Goal: Task Accomplishment & Management: Complete application form

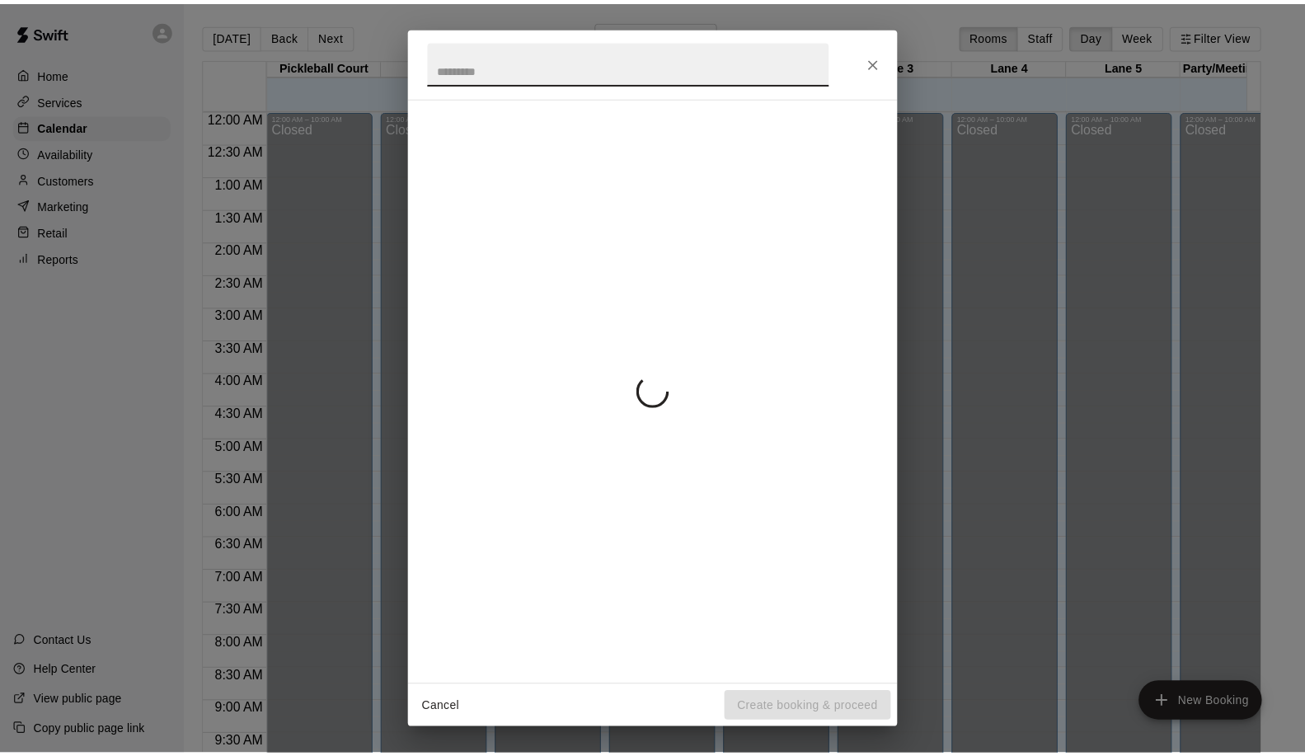
scroll to position [656, 2]
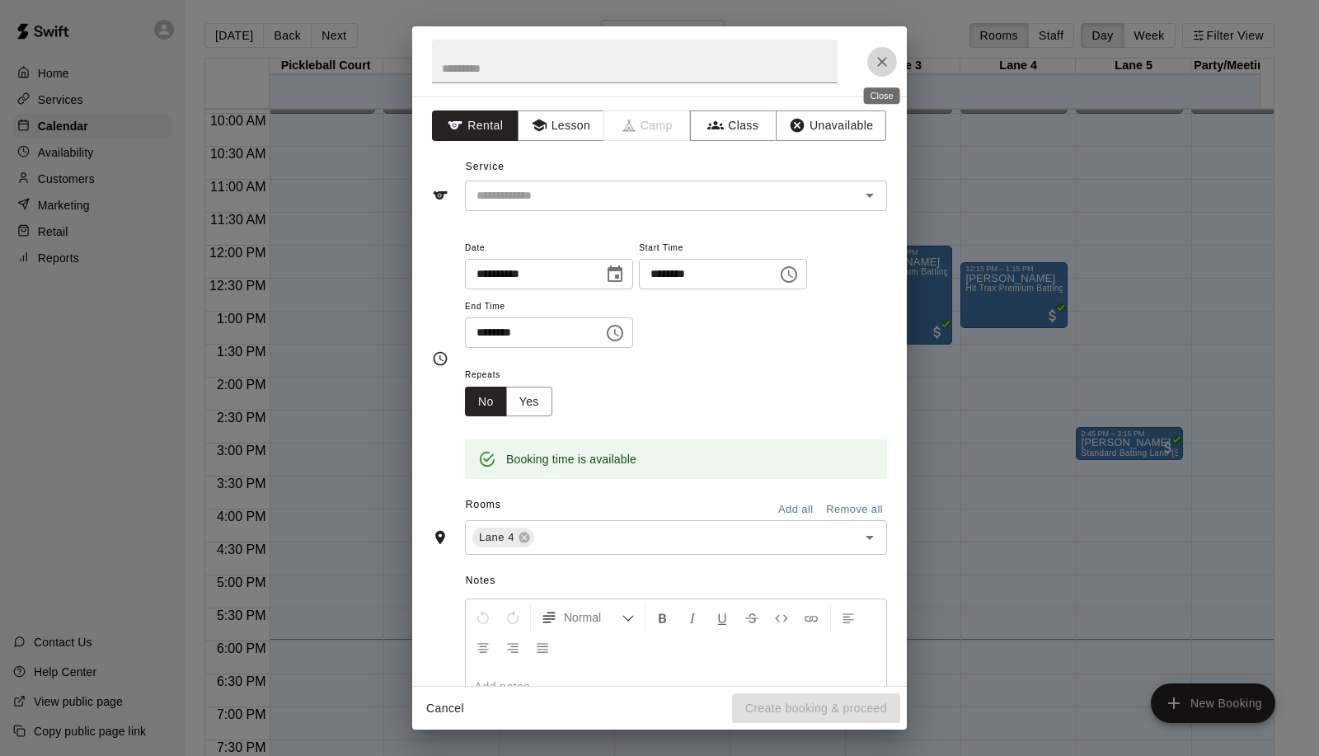
click at [888, 54] on icon "Close" at bounding box center [882, 62] width 16 height 16
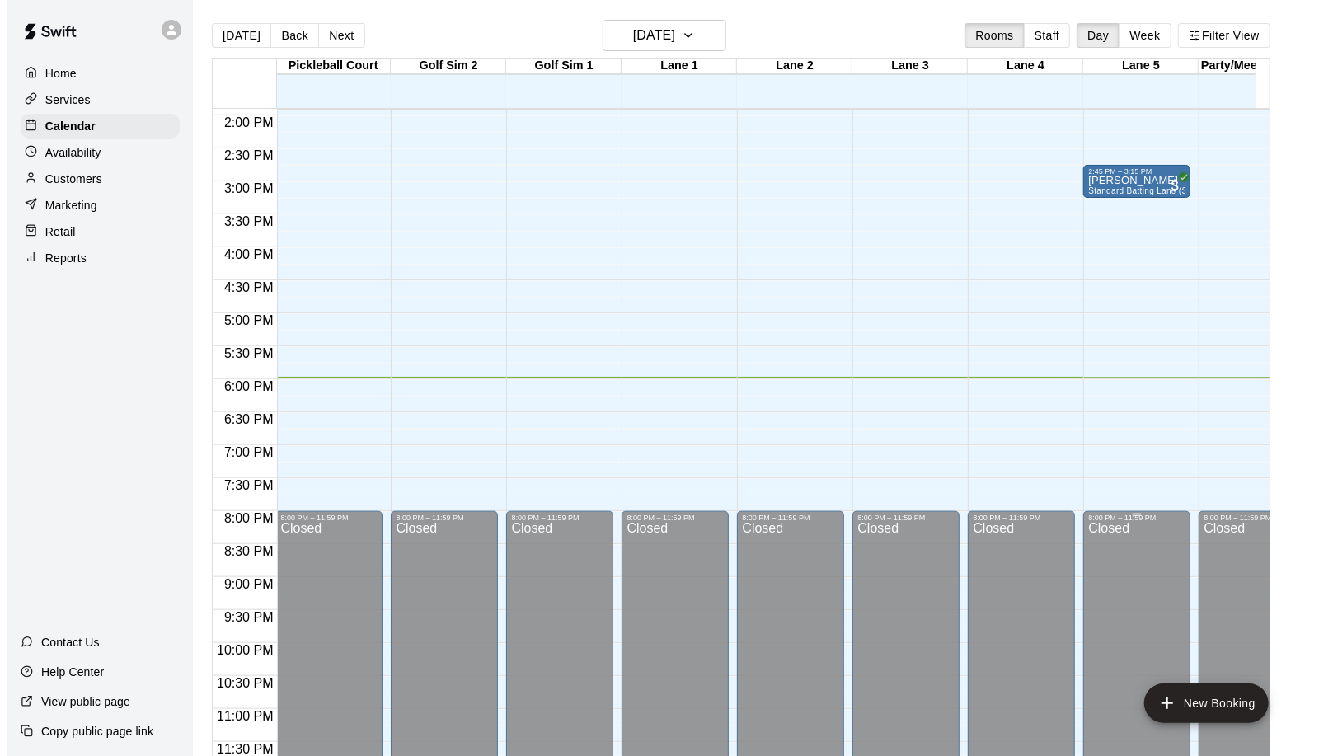
scroll to position [930, 2]
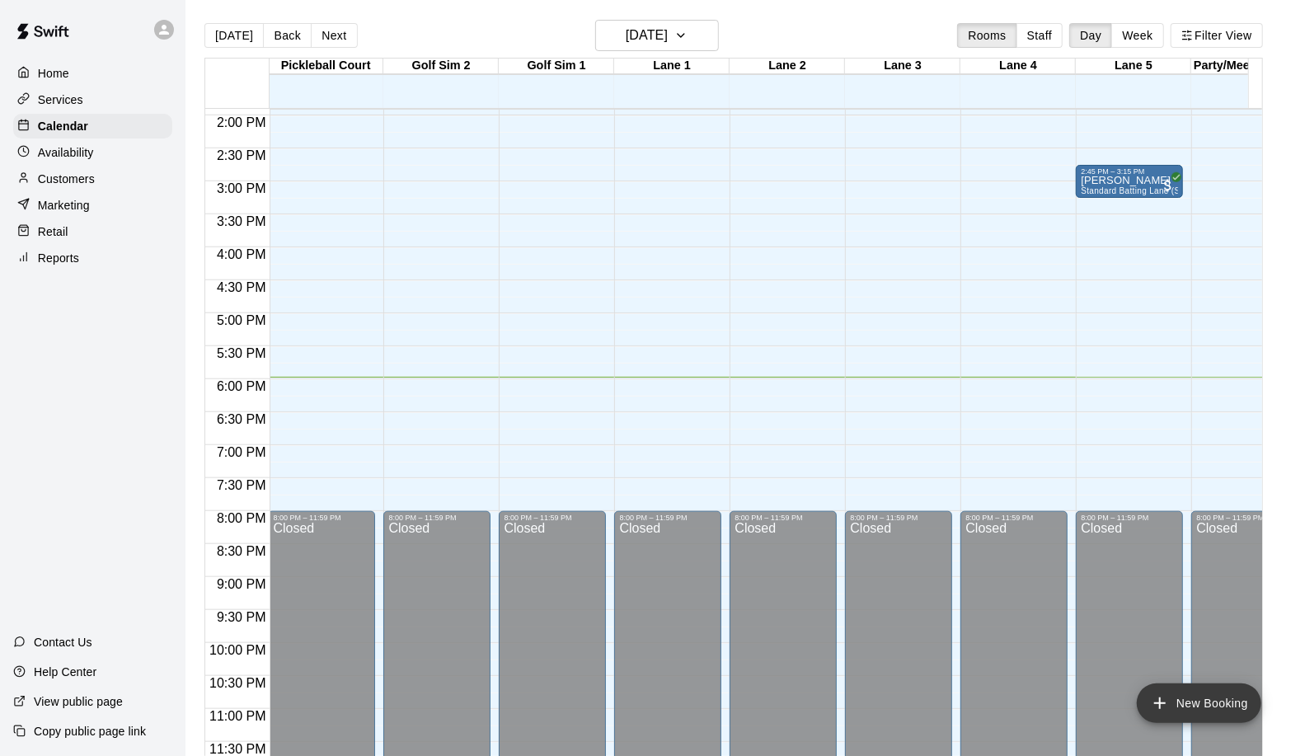
click at [1205, 705] on button "New Booking" at bounding box center [1199, 704] width 125 height 40
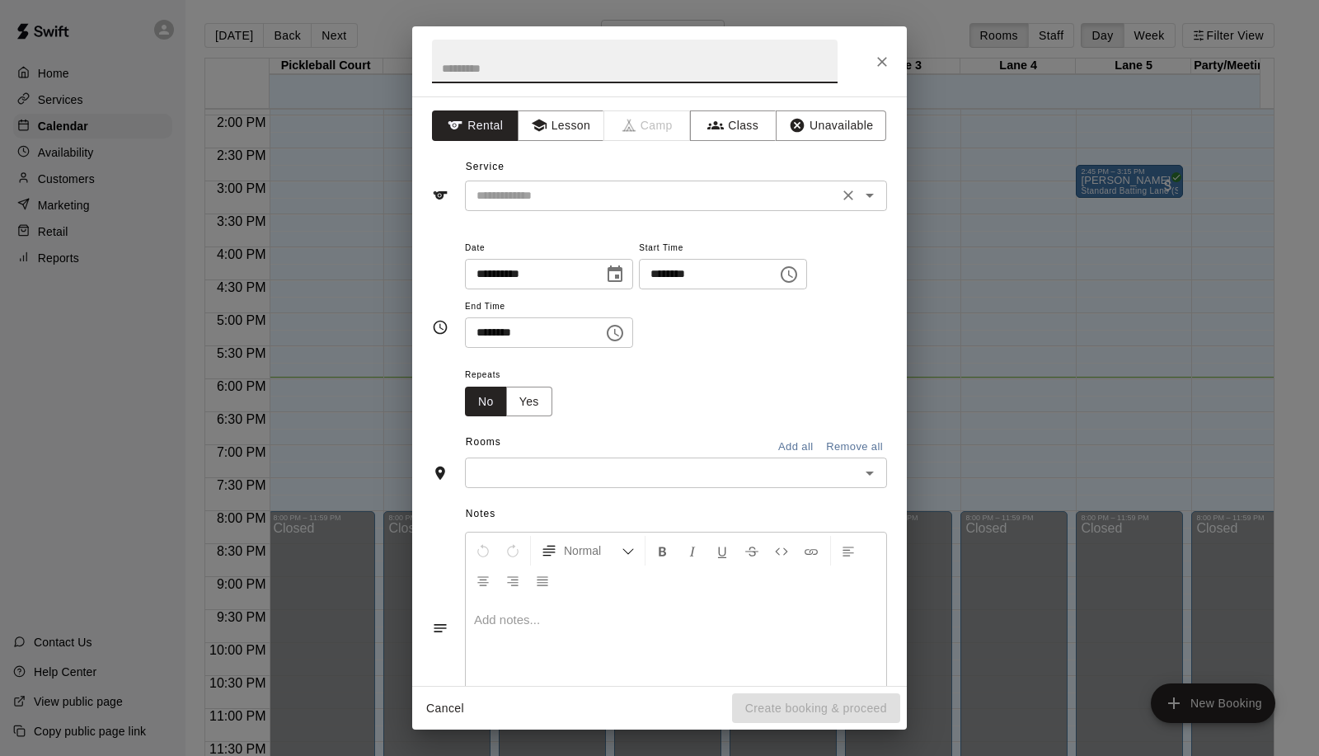
click at [506, 193] on input "text" at bounding box center [652, 196] width 364 height 21
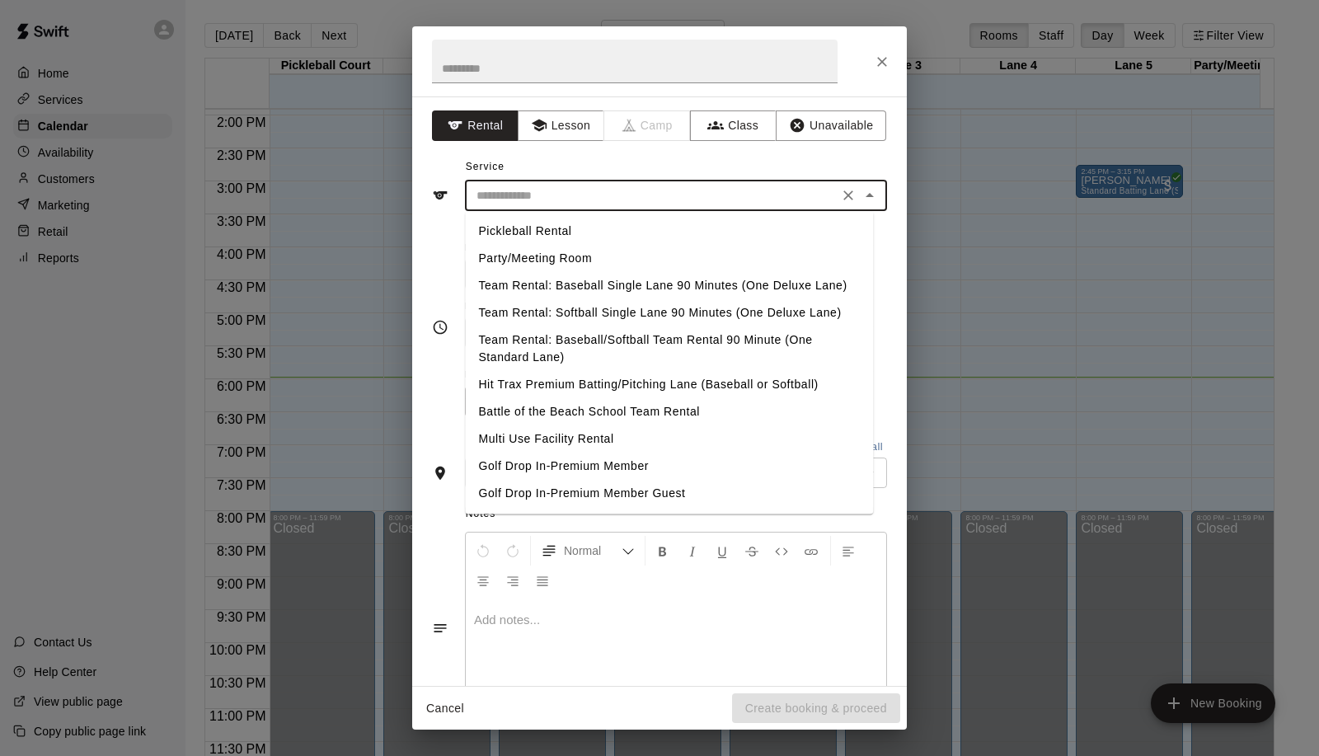
scroll to position [341, 0]
click at [350, 327] on div "**********" at bounding box center [659, 378] width 1319 height 756
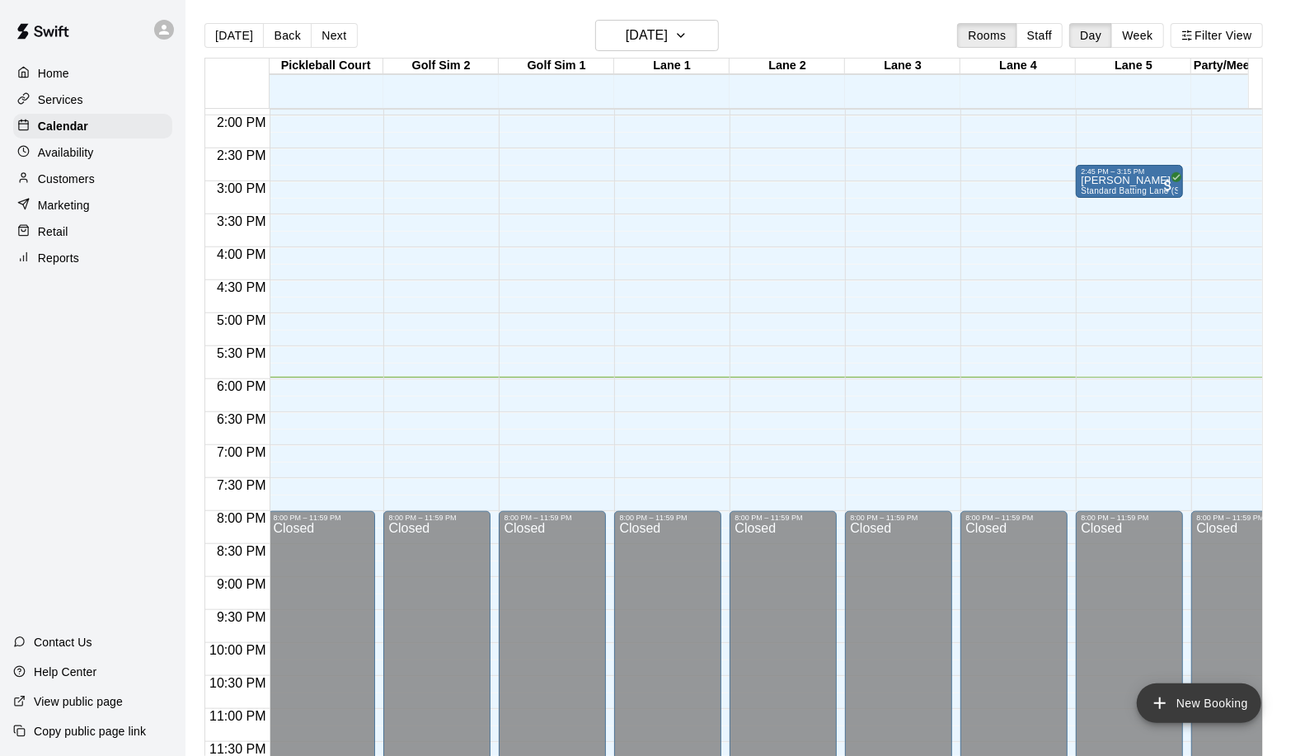
click at [1159, 687] on button "New Booking" at bounding box center [1199, 704] width 125 height 40
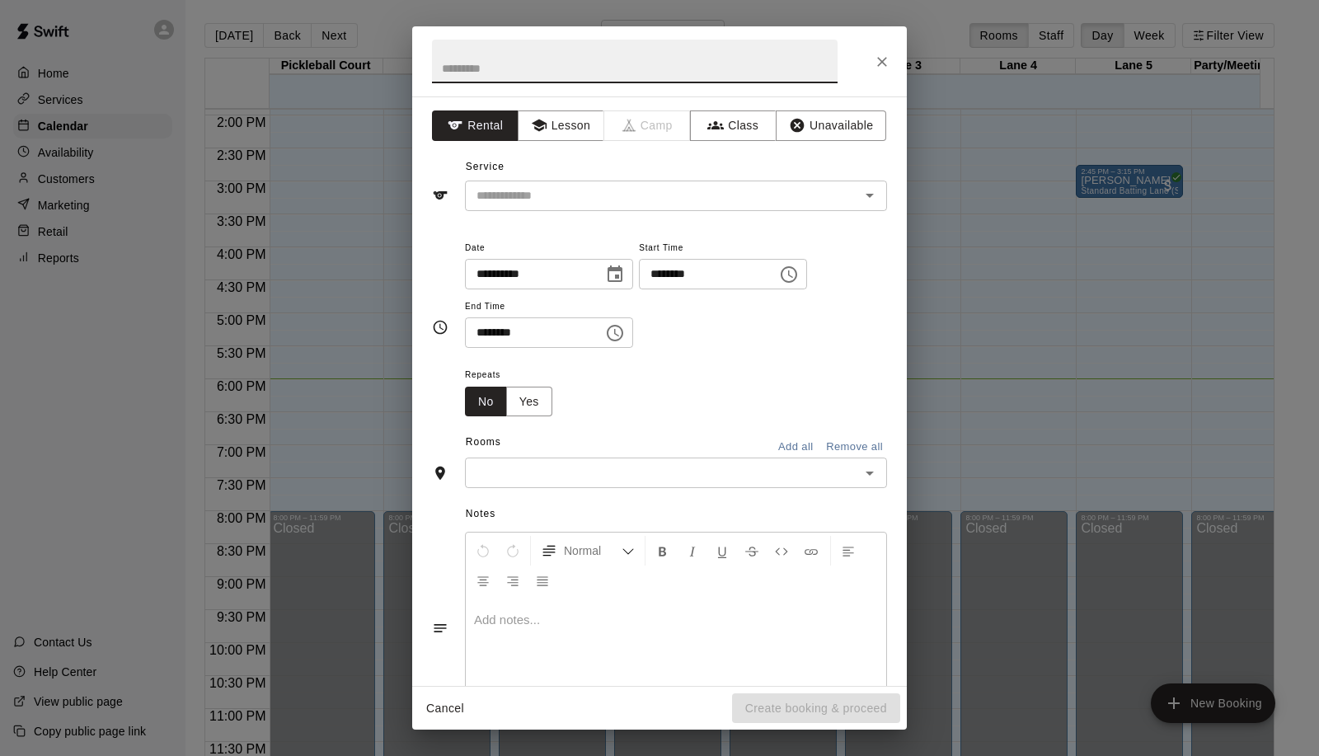
click at [685, 463] on input "text" at bounding box center [662, 473] width 385 height 21
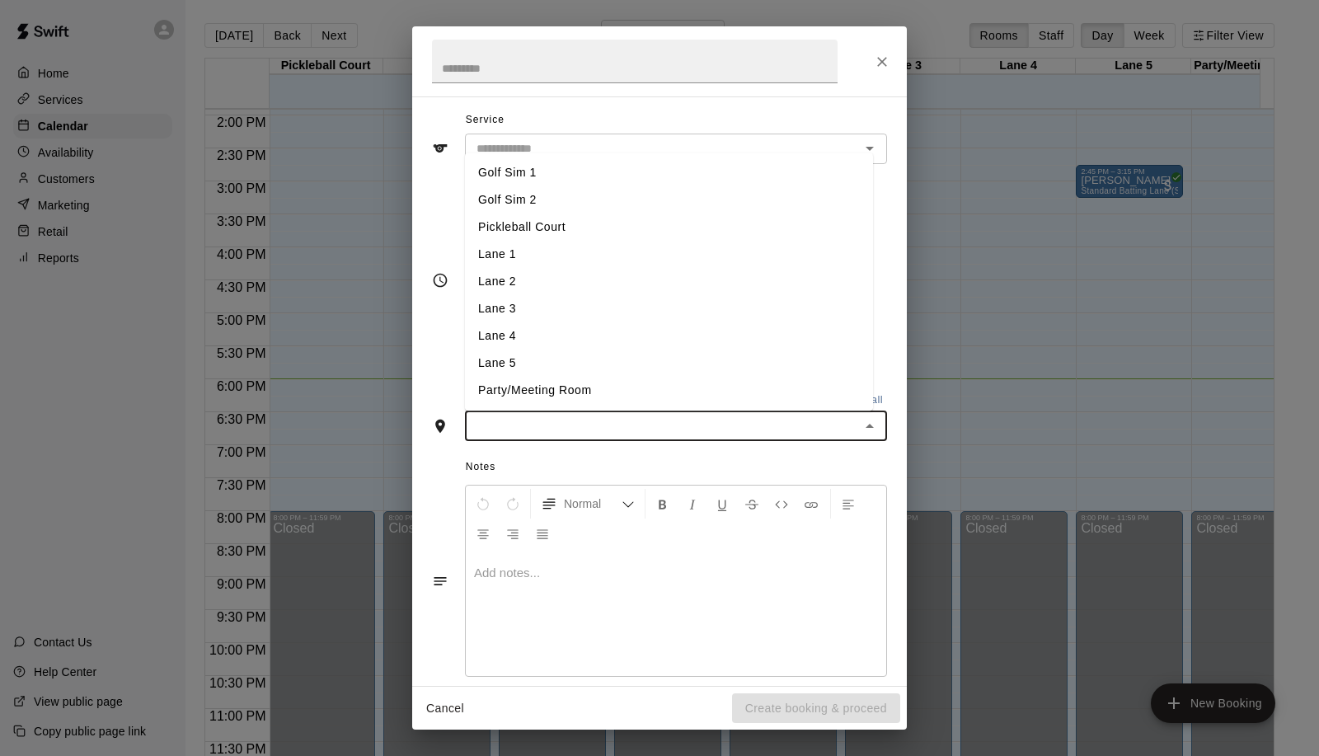
scroll to position [68, 0]
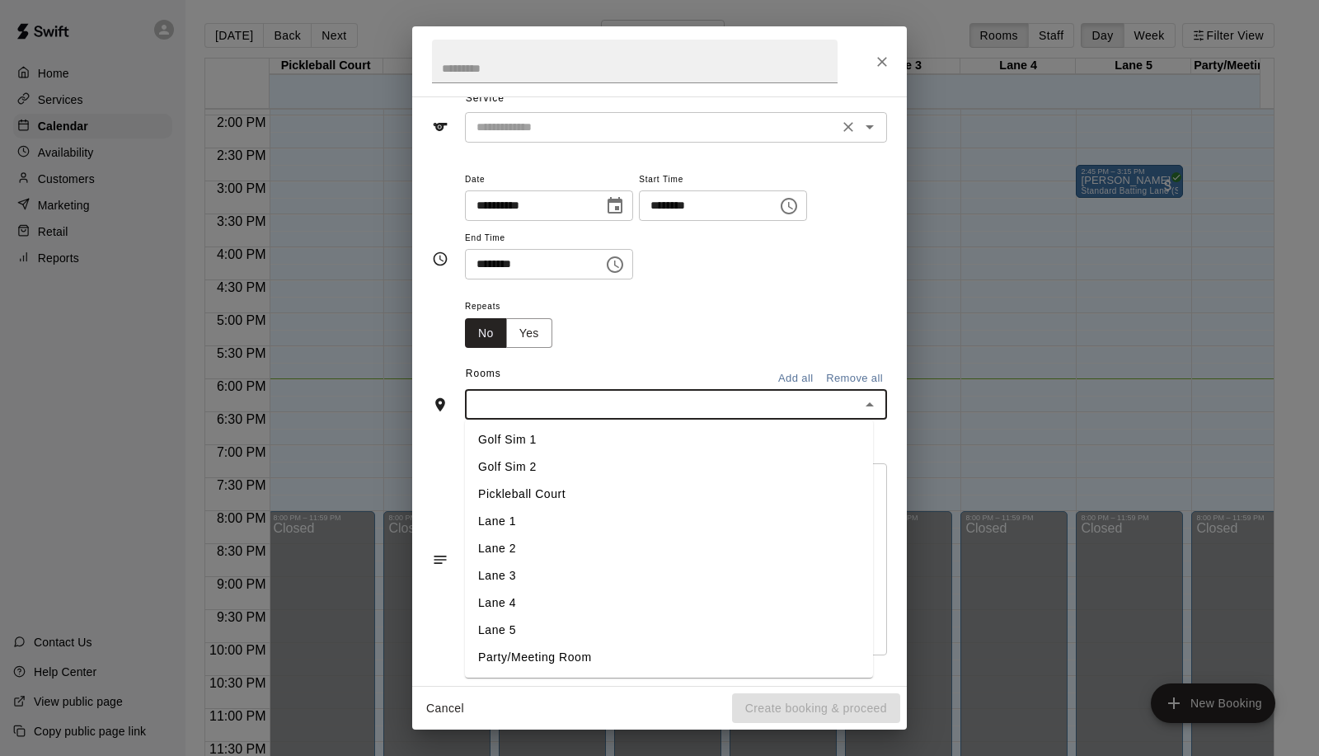
click at [561, 119] on input "text" at bounding box center [652, 127] width 364 height 21
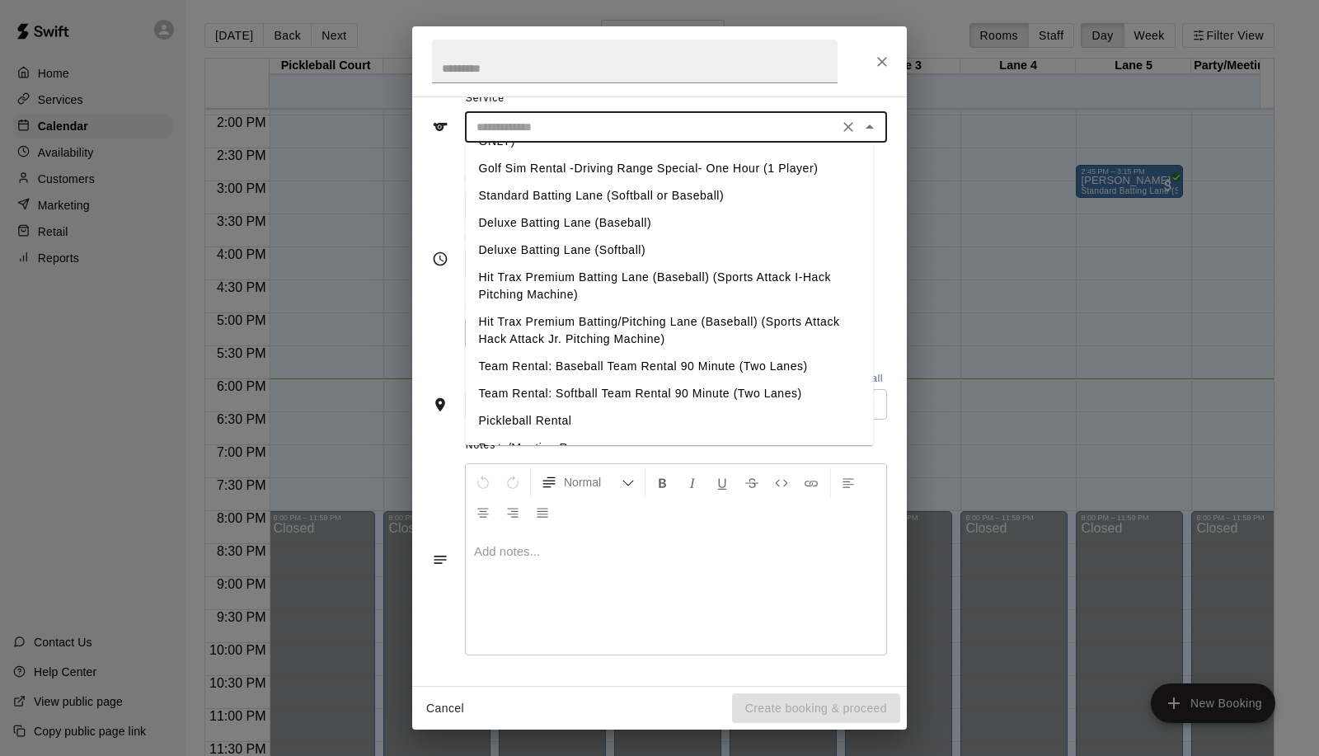
scroll to position [0, 0]
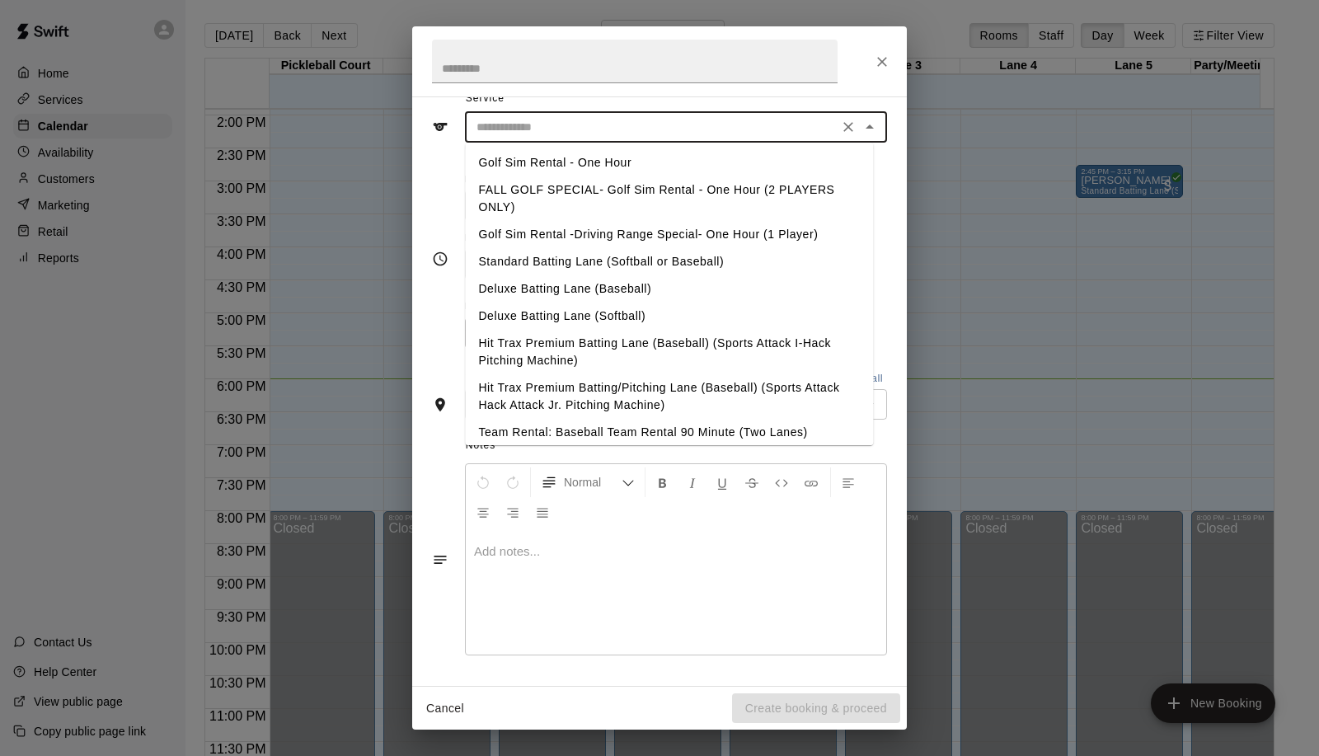
click at [467, 221] on li "Golf Sim Rental -Driving Range Special- One Hour (1 Player)" at bounding box center [669, 234] width 408 height 27
type input "**********"
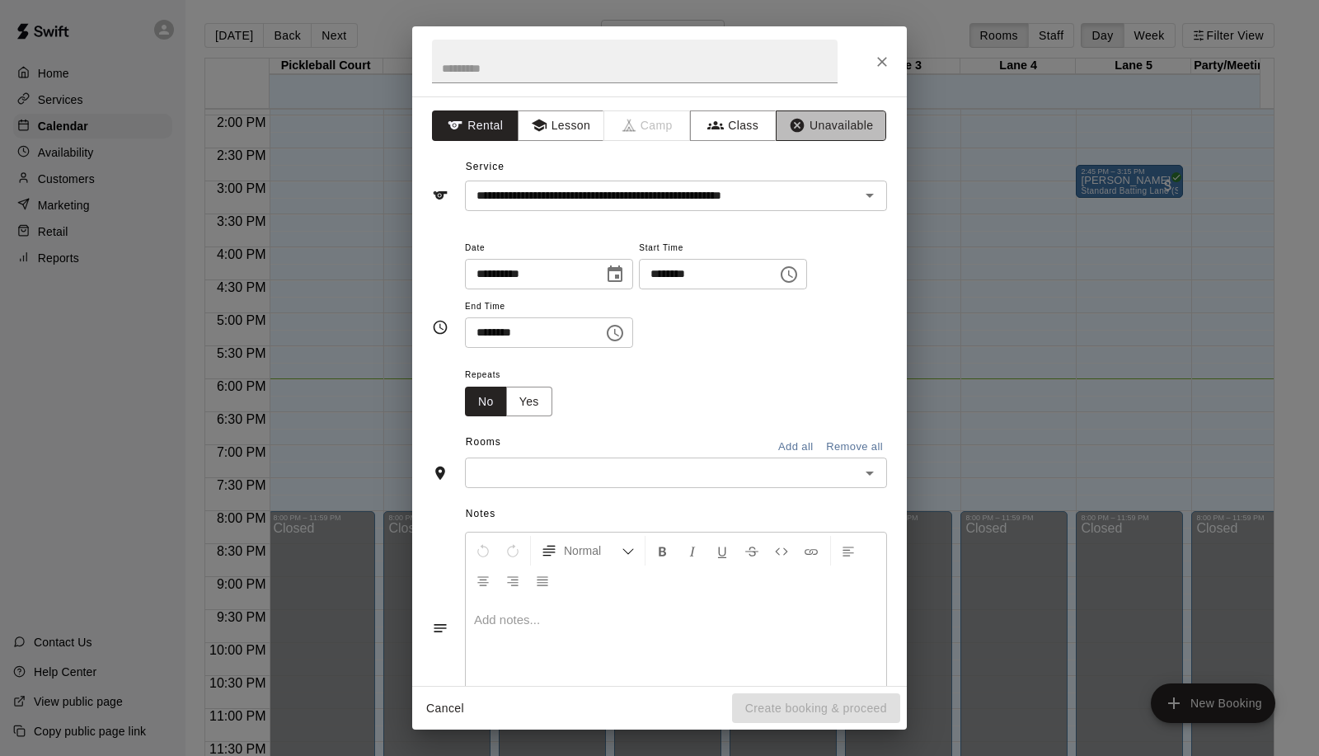
click at [846, 125] on button "Unavailable" at bounding box center [831, 126] width 111 height 31
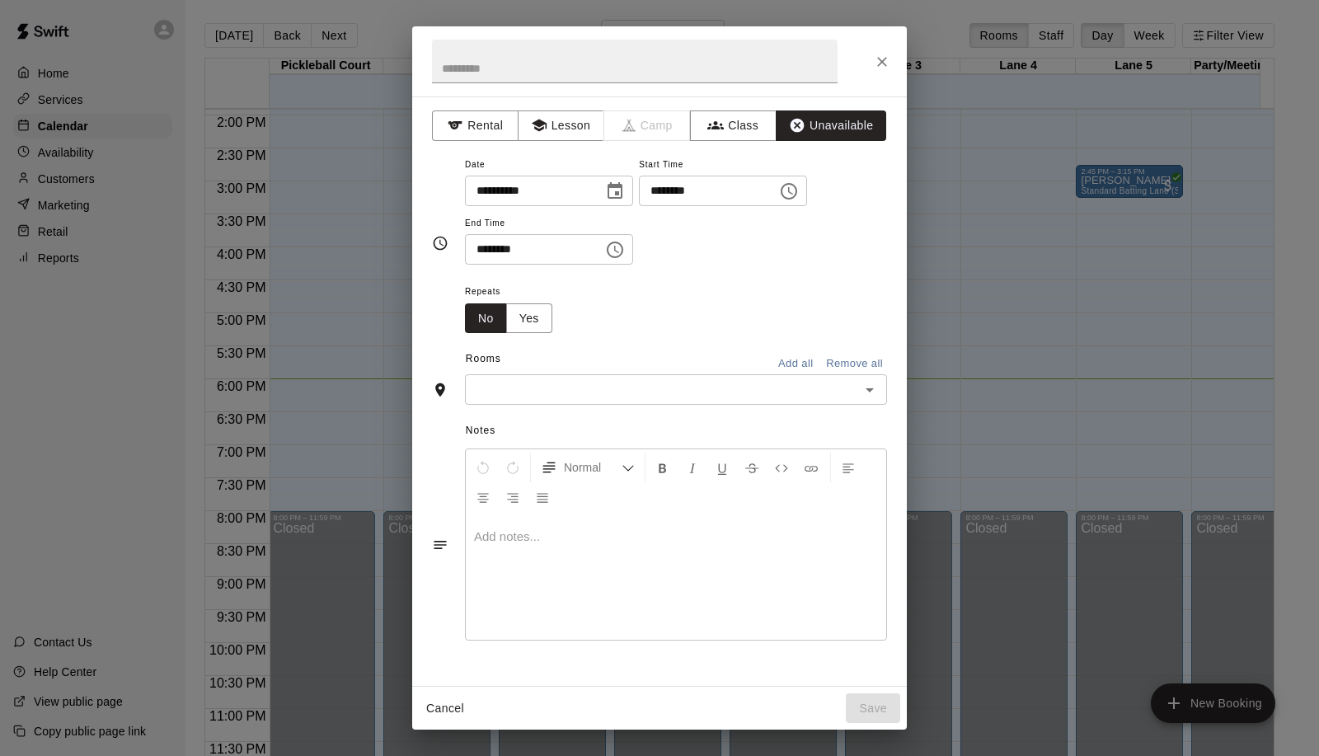
click at [684, 186] on input "********" at bounding box center [702, 191] width 127 height 31
type input "********"
click at [482, 245] on input "********" at bounding box center [528, 249] width 127 height 31
type input "********"
click at [520, 397] on input "text" at bounding box center [662, 389] width 385 height 21
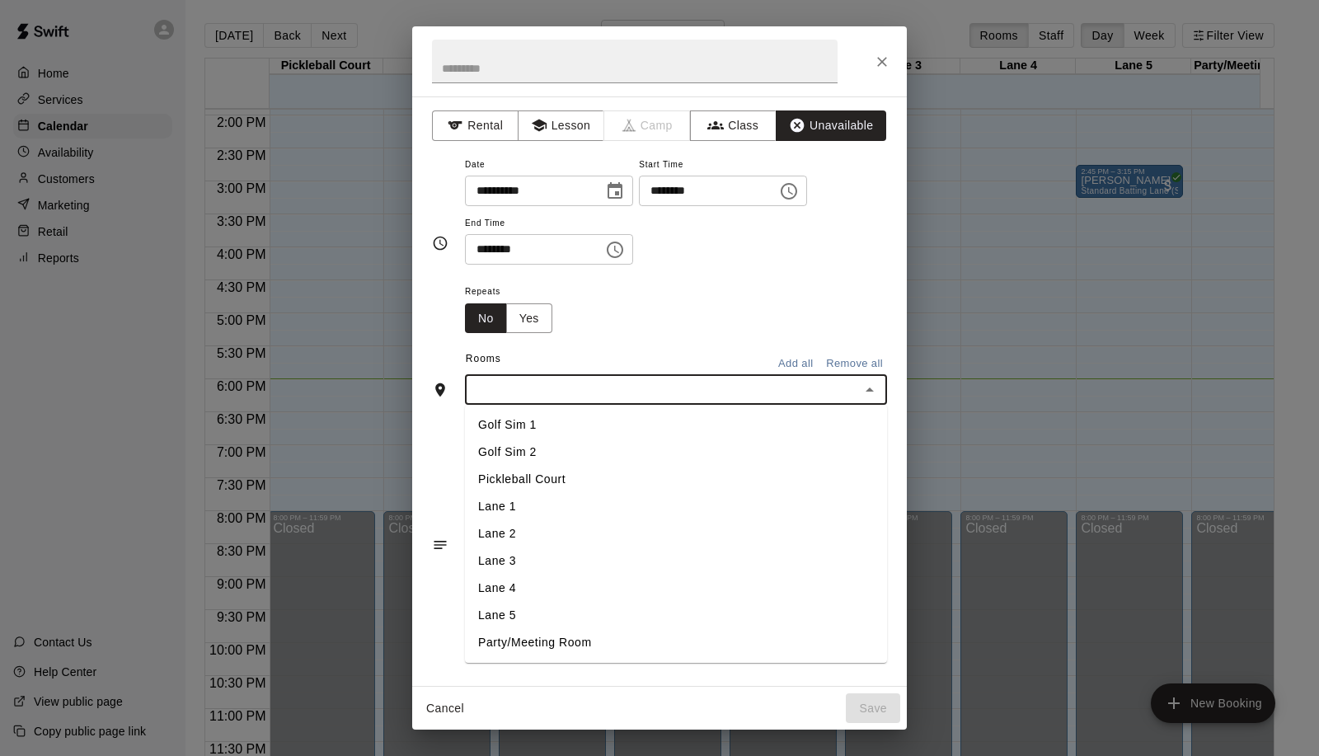
click at [549, 425] on li "Golf Sim 1" at bounding box center [676, 424] width 422 height 27
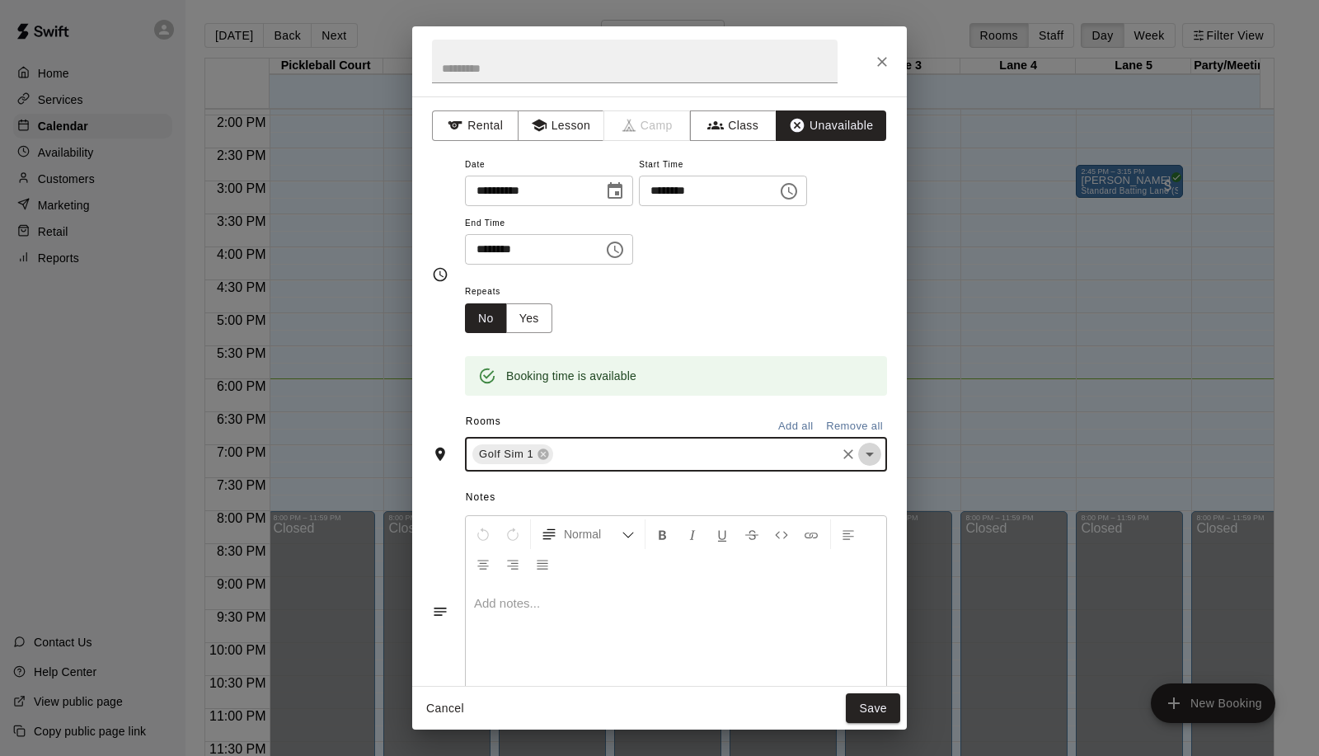
click at [860, 452] on icon "Open" at bounding box center [870, 454] width 20 height 20
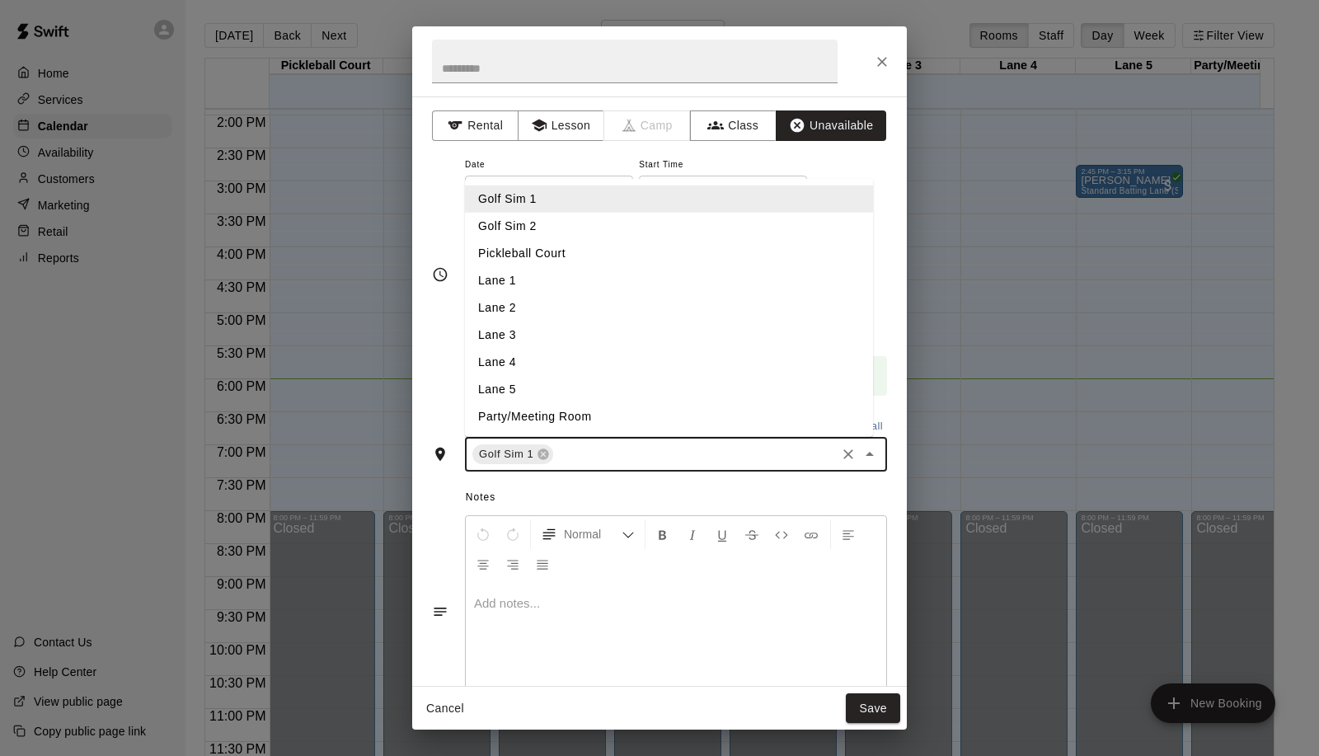
click at [538, 228] on li "Golf Sim 2" at bounding box center [669, 226] width 408 height 27
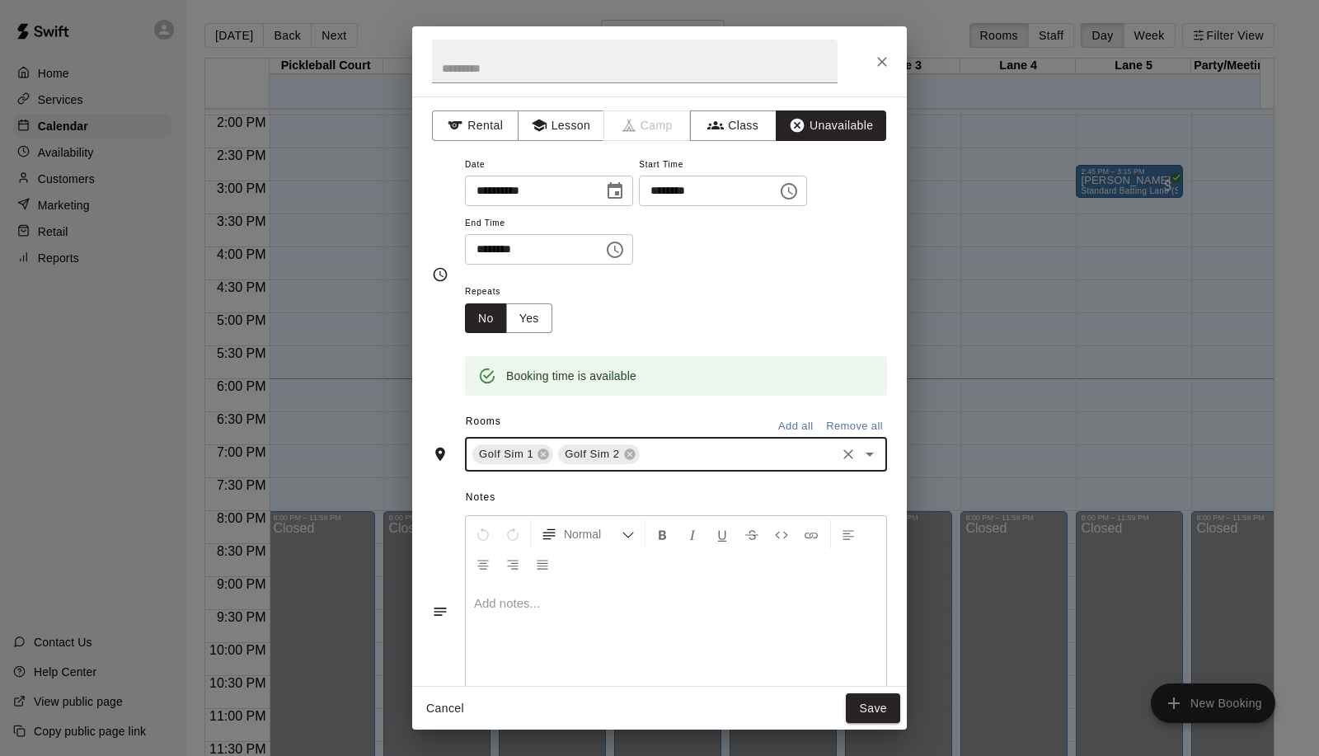
click at [860, 454] on icon "Open" at bounding box center [870, 454] width 20 height 20
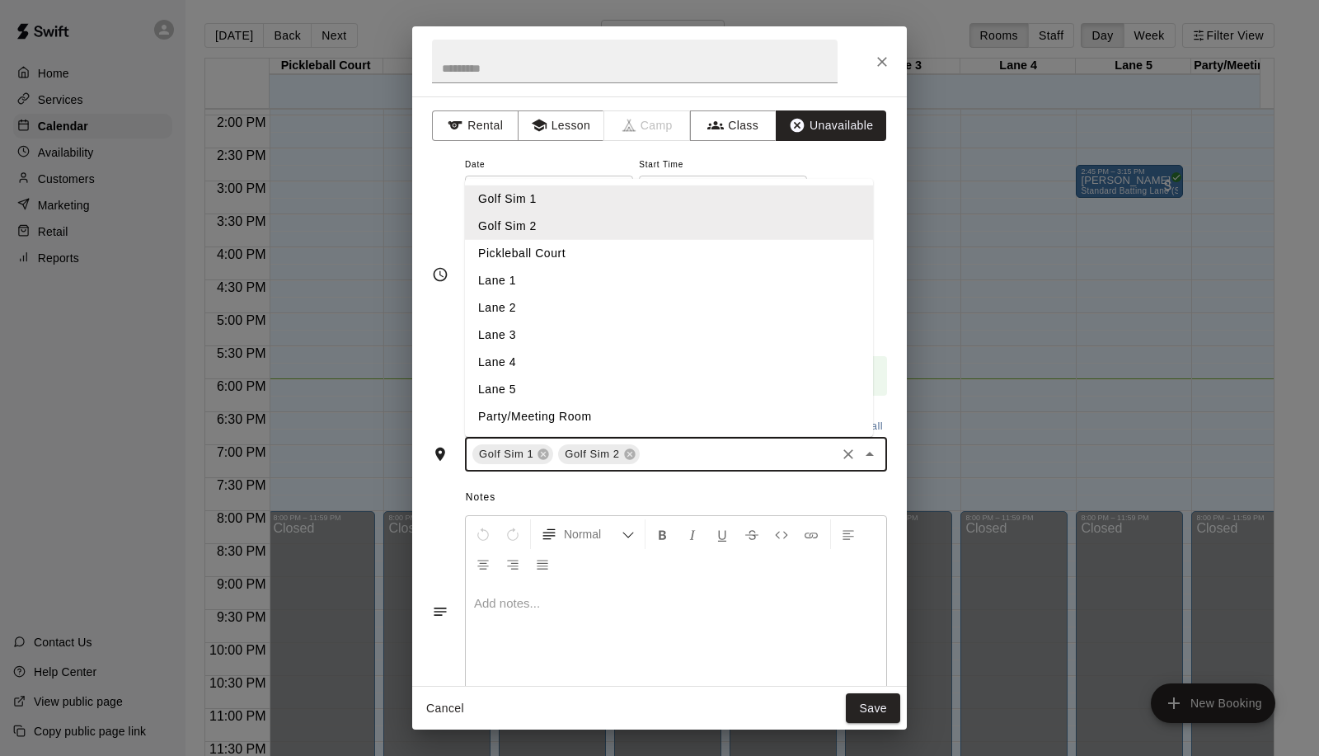
drag, startPoint x: 538, startPoint y: 249, endPoint x: 623, endPoint y: 328, distance: 116.1
click at [538, 250] on li "Pickleball Court" at bounding box center [669, 253] width 408 height 27
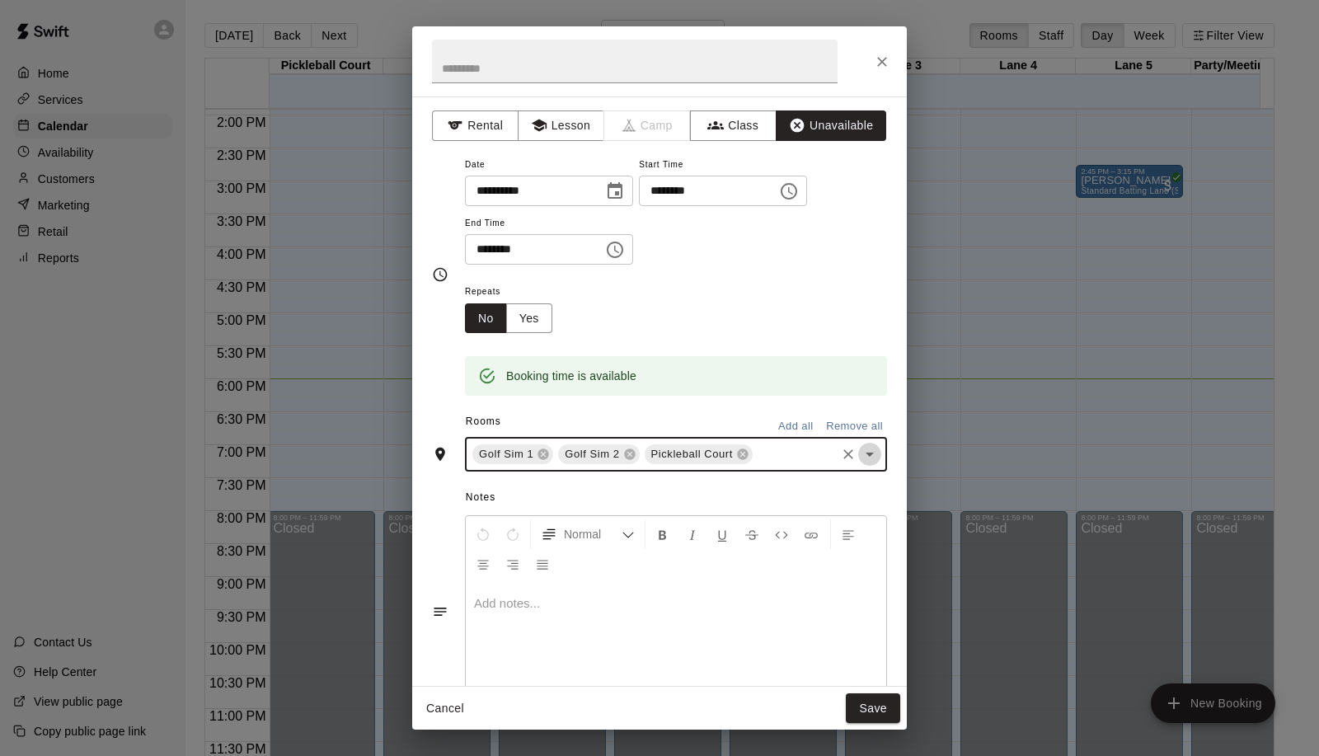
click at [860, 455] on icon "Open" at bounding box center [870, 454] width 20 height 20
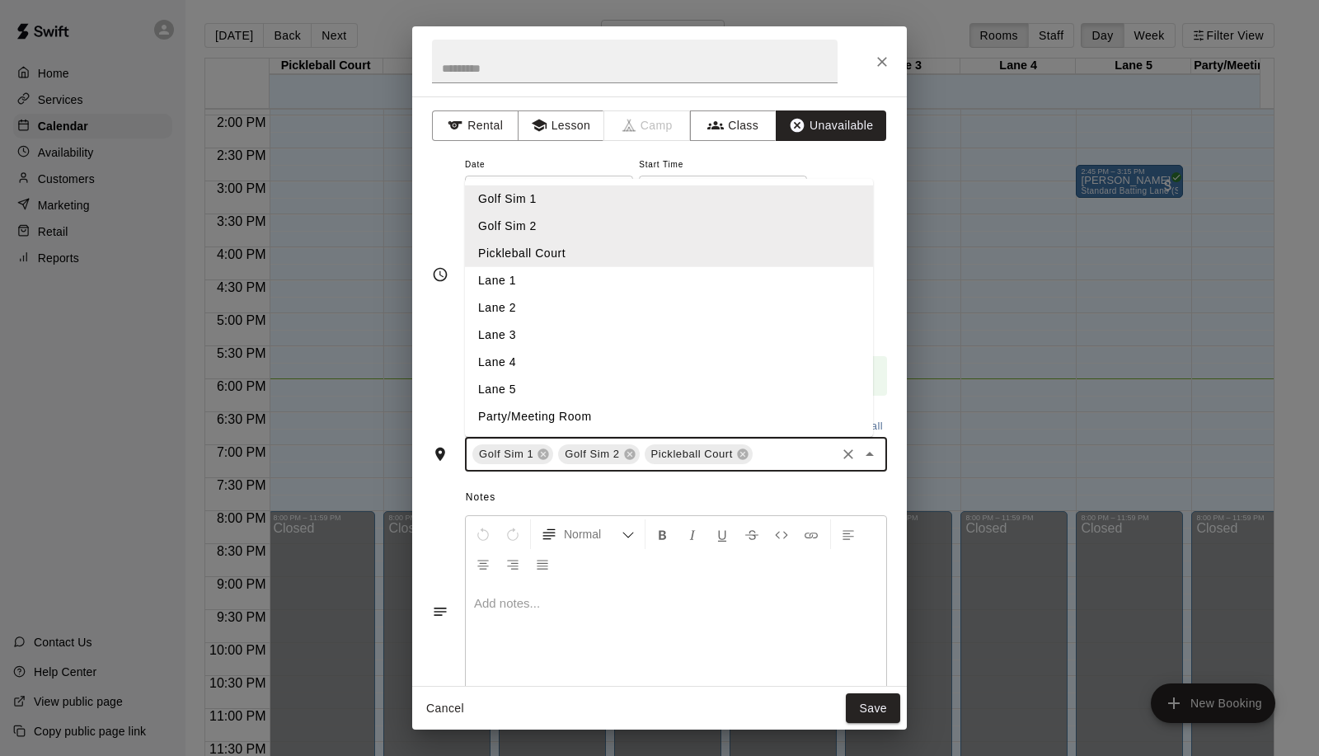
click at [691, 311] on li "Lane 2" at bounding box center [669, 307] width 408 height 27
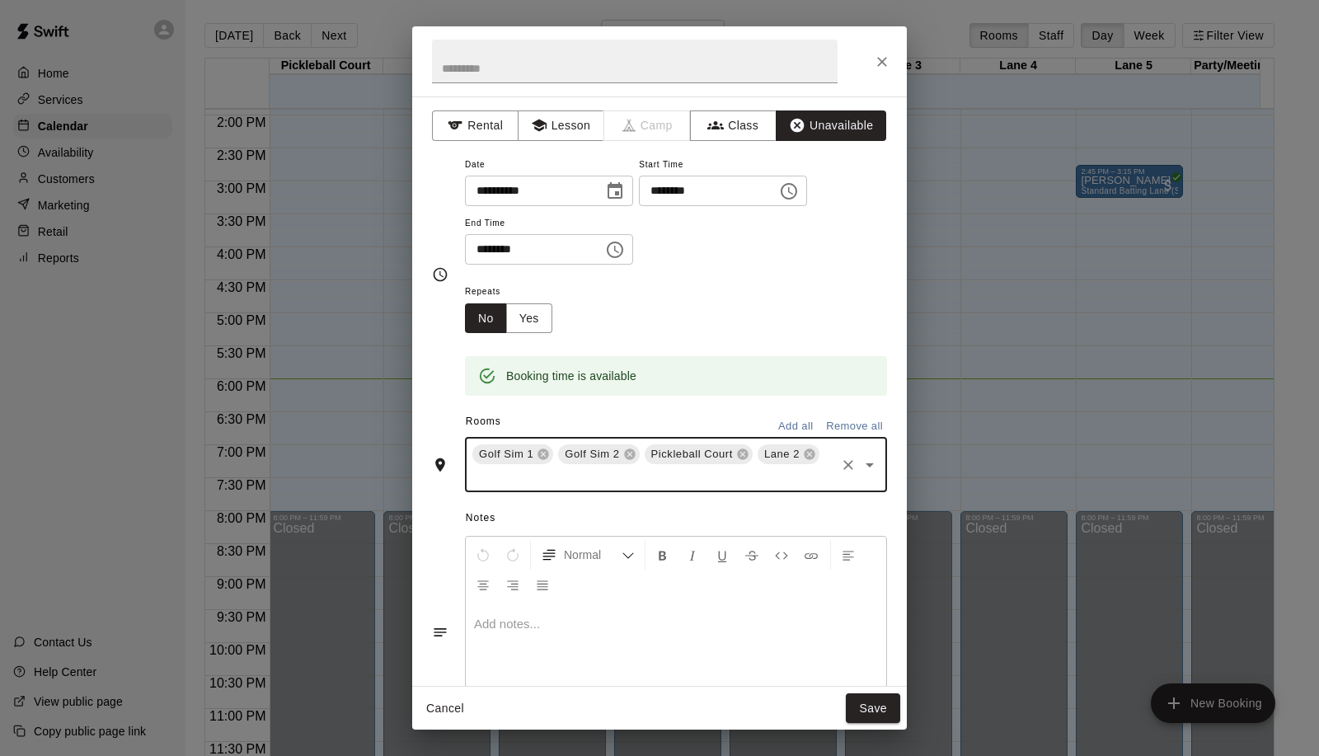
click at [864, 473] on icon "Open" at bounding box center [870, 465] width 20 height 20
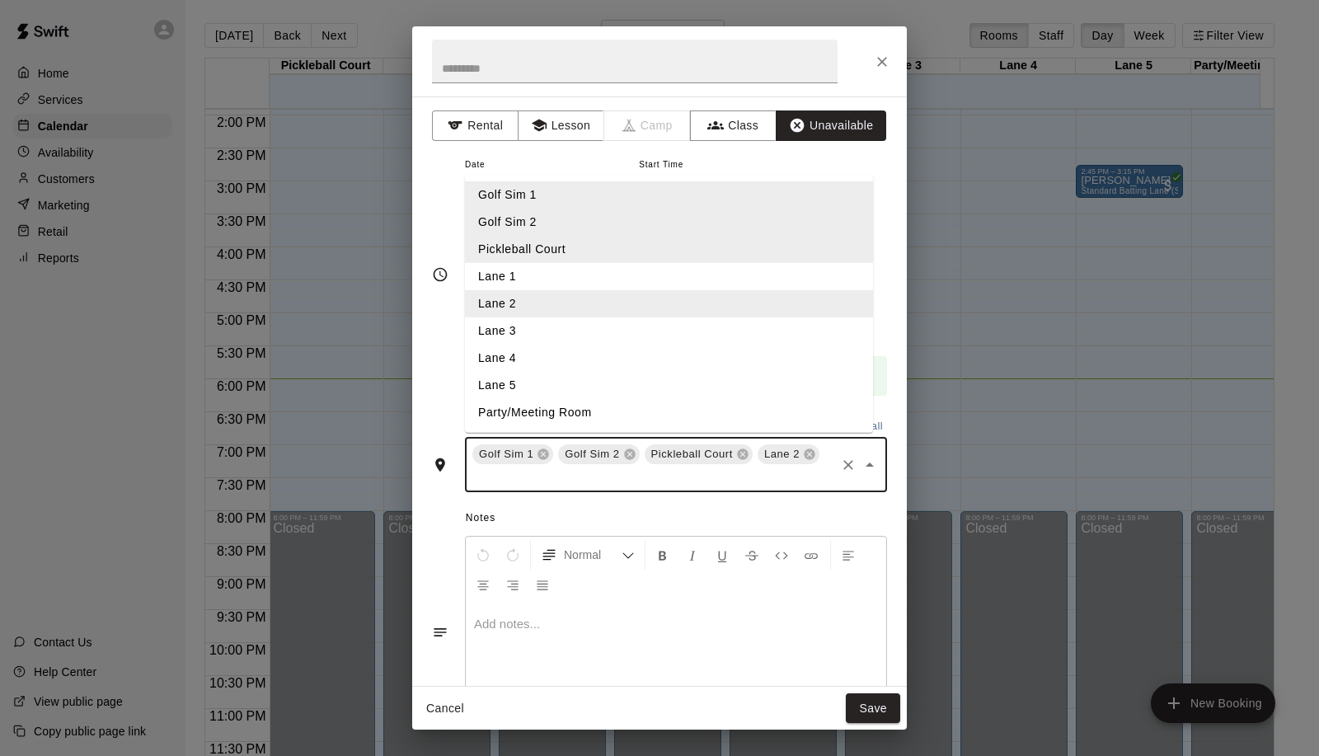
click at [534, 273] on li "Lane 1" at bounding box center [669, 276] width 408 height 27
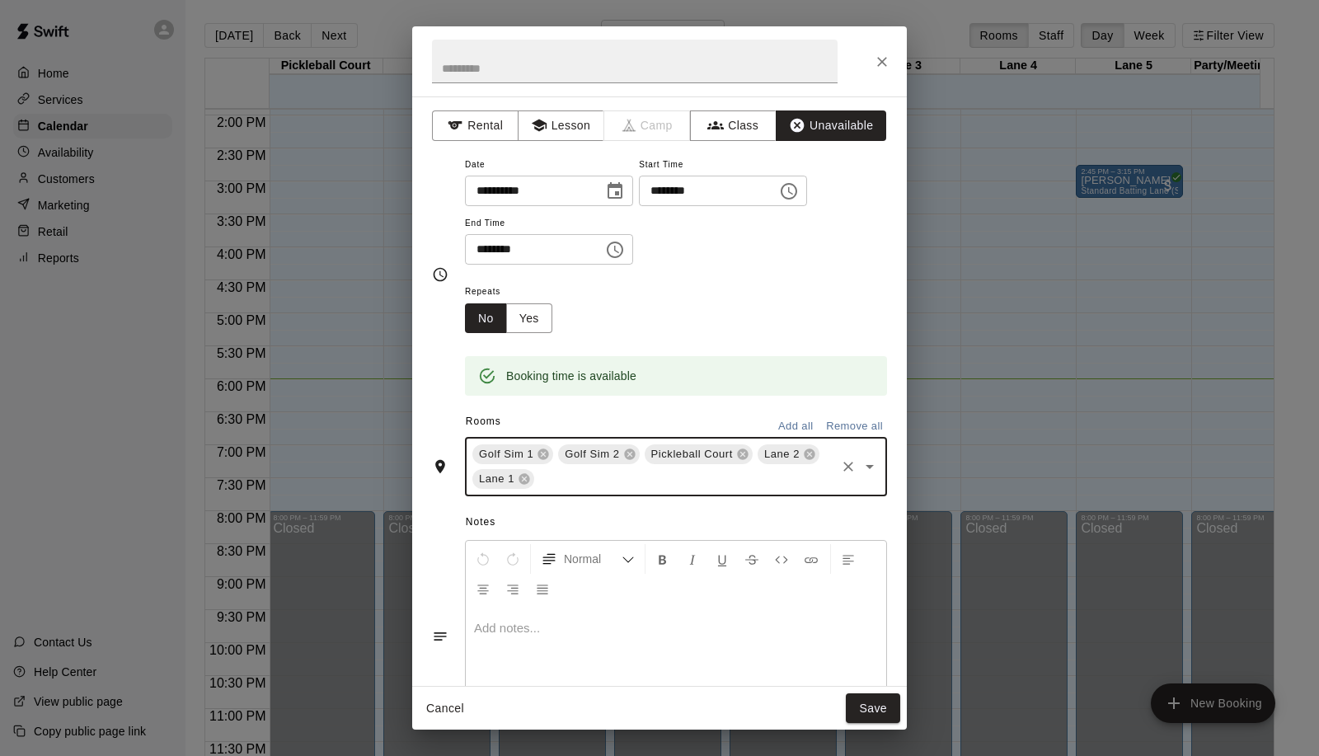
click at [860, 464] on icon "Open" at bounding box center [870, 467] width 20 height 20
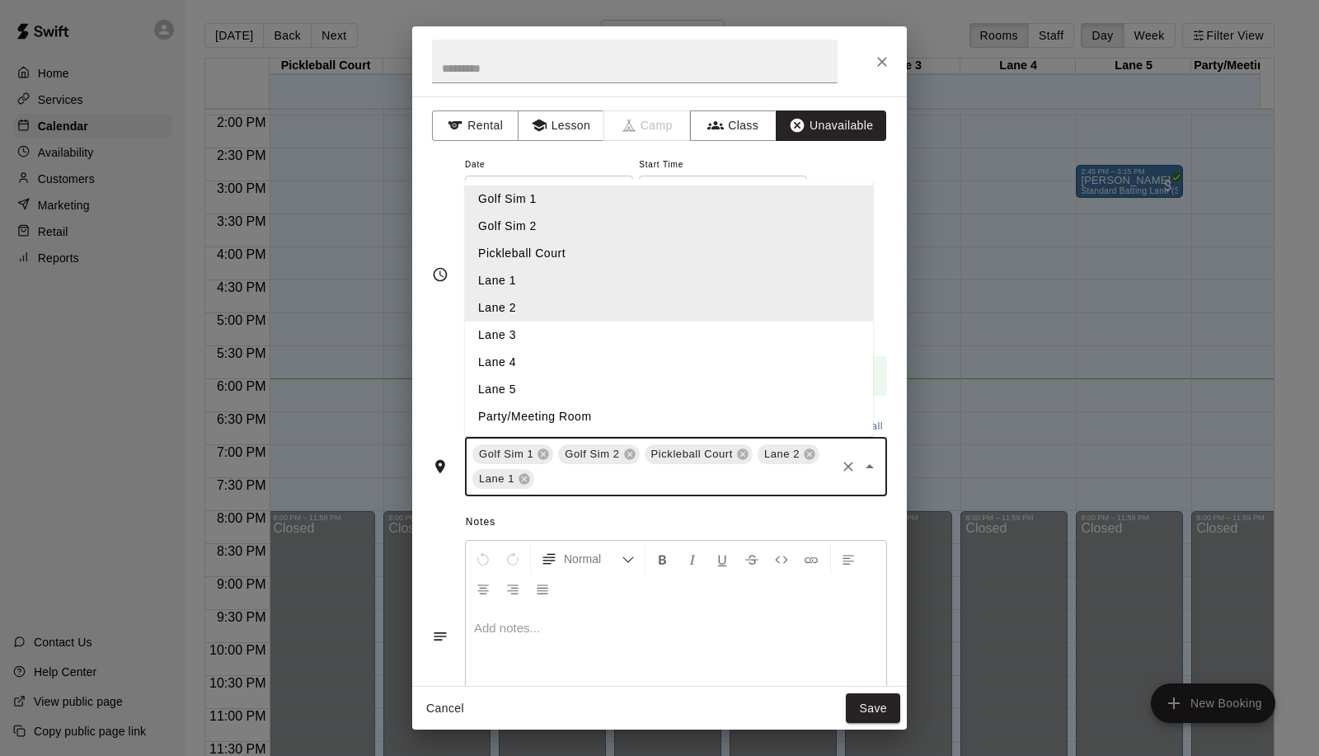
click at [577, 328] on li "Lane 3" at bounding box center [669, 335] width 408 height 27
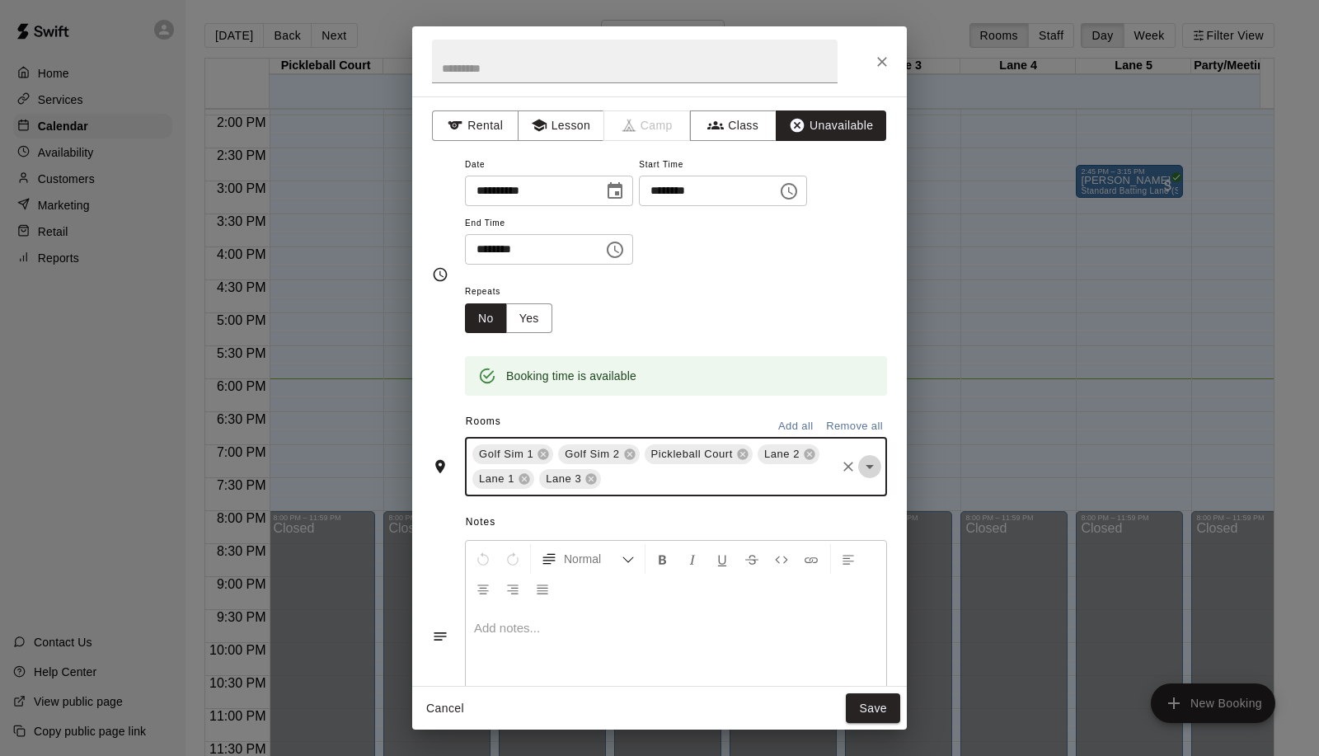
click at [867, 465] on button "Open" at bounding box center [869, 466] width 23 height 23
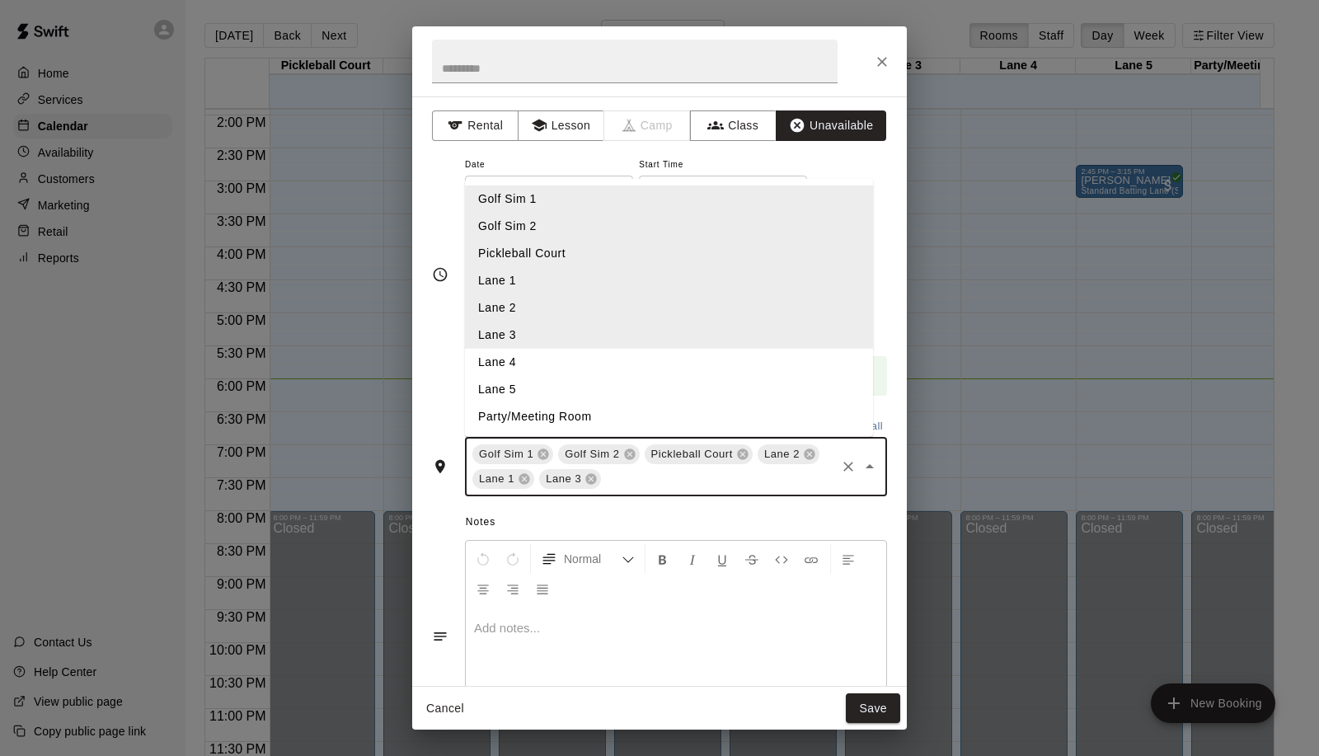
click at [558, 360] on li "Lane 4" at bounding box center [669, 362] width 408 height 27
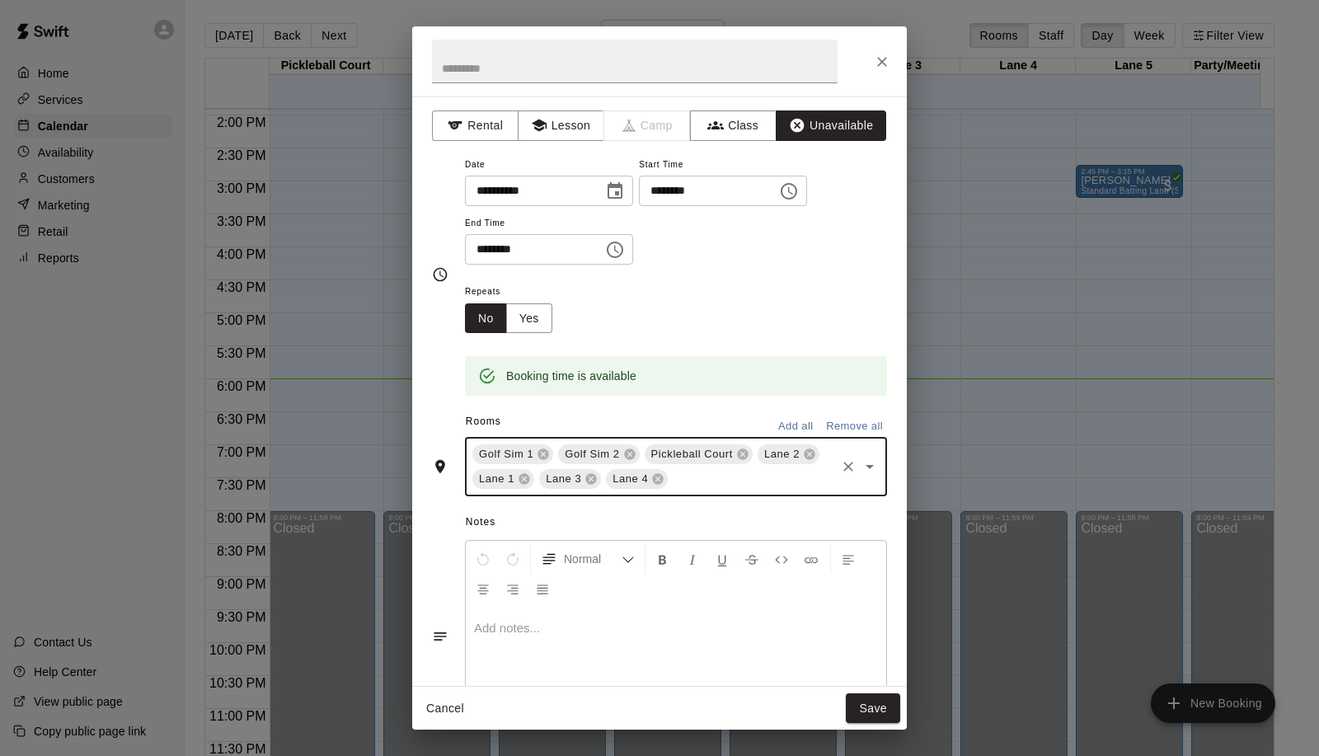
click at [863, 472] on icon "Open" at bounding box center [870, 467] width 20 height 20
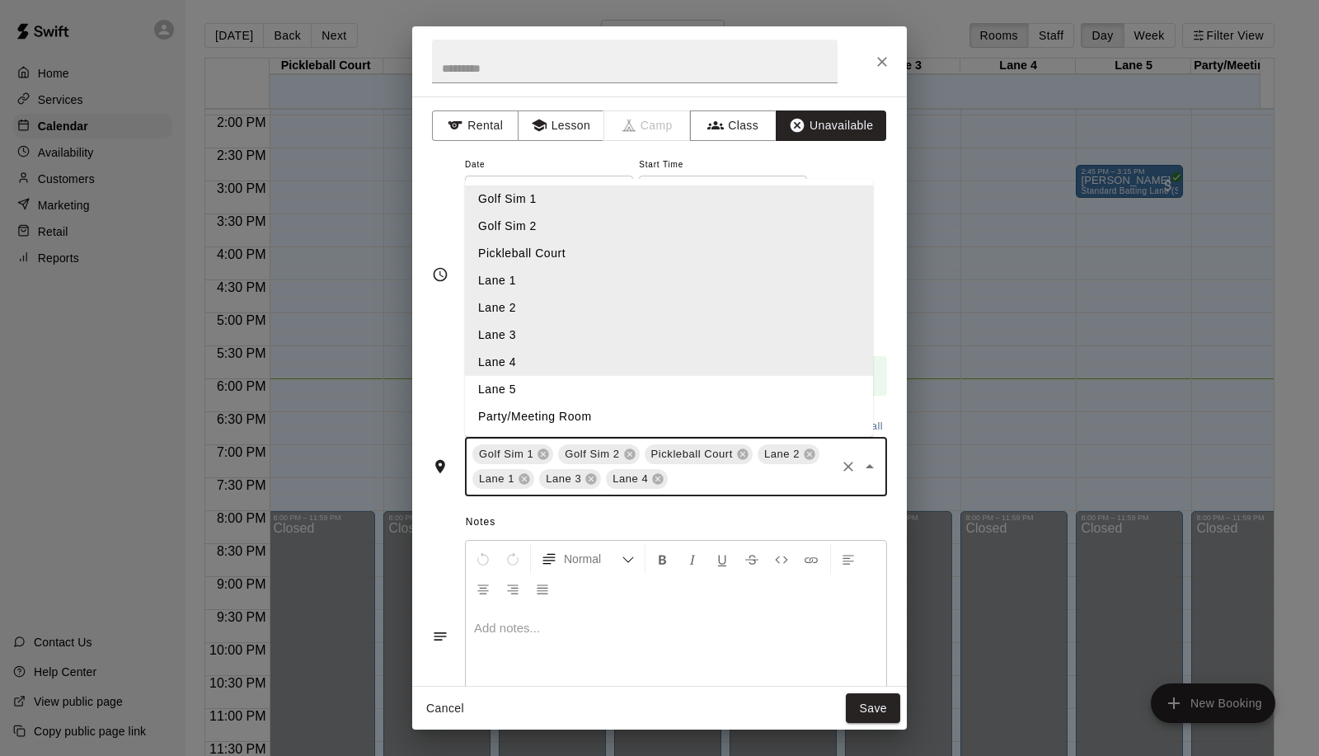
click at [563, 385] on li "Lane 5" at bounding box center [669, 389] width 408 height 27
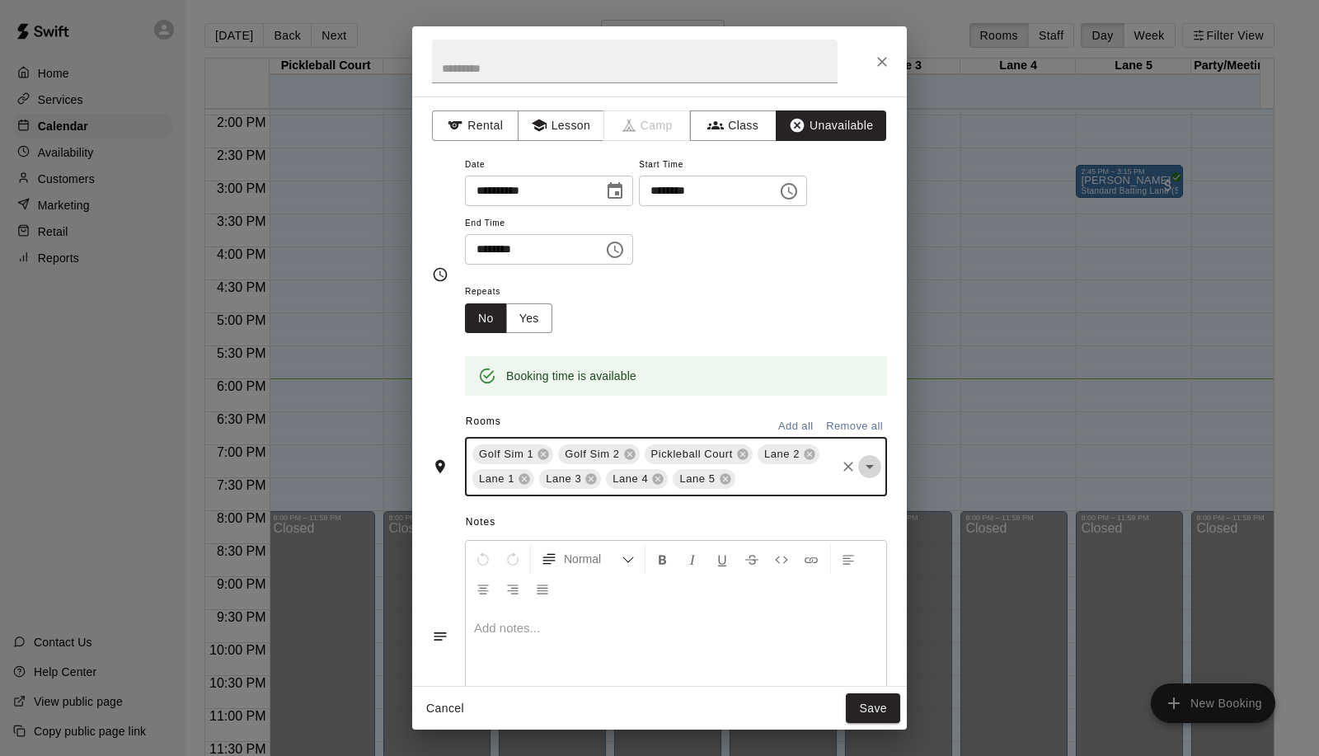
click at [860, 477] on icon "Open" at bounding box center [870, 467] width 20 height 20
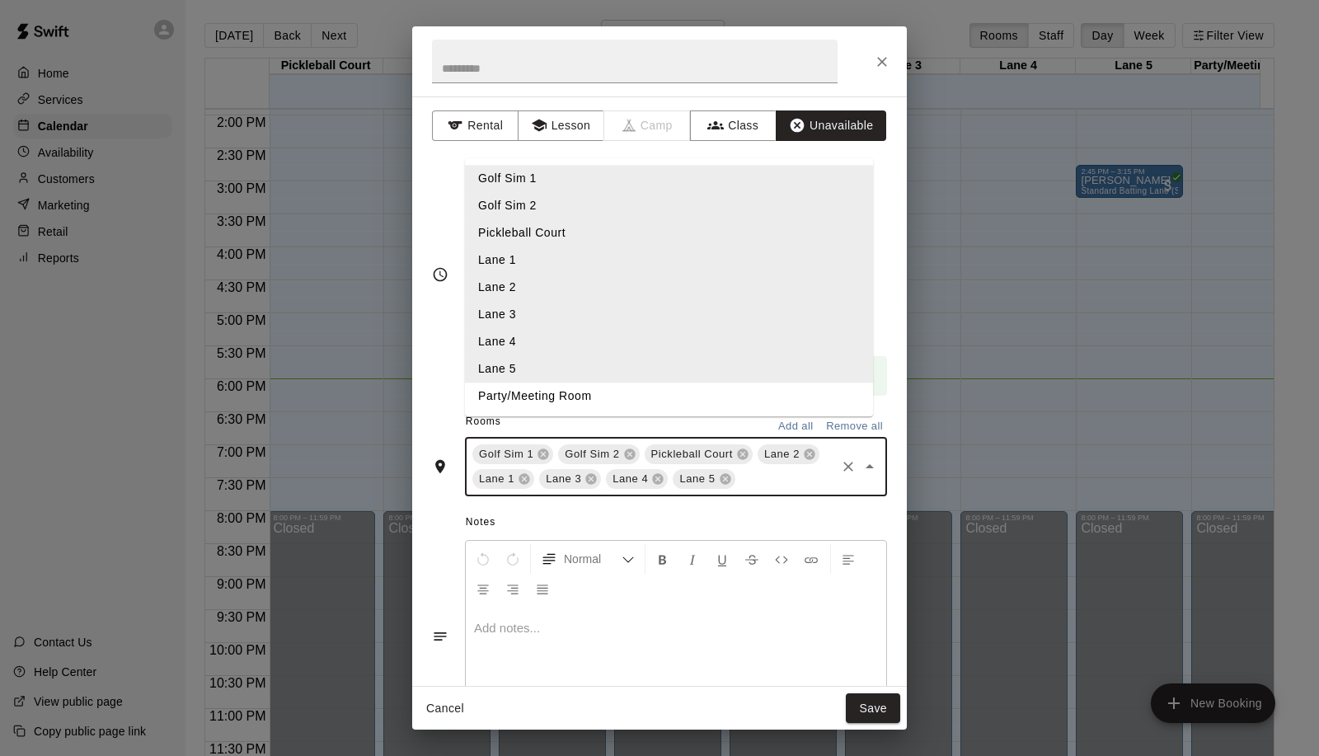
drag, startPoint x: 578, startPoint y: 407, endPoint x: 598, endPoint y: 408, distance: 19.9
click at [579, 407] on li "Party/Meeting Room" at bounding box center [669, 396] width 408 height 27
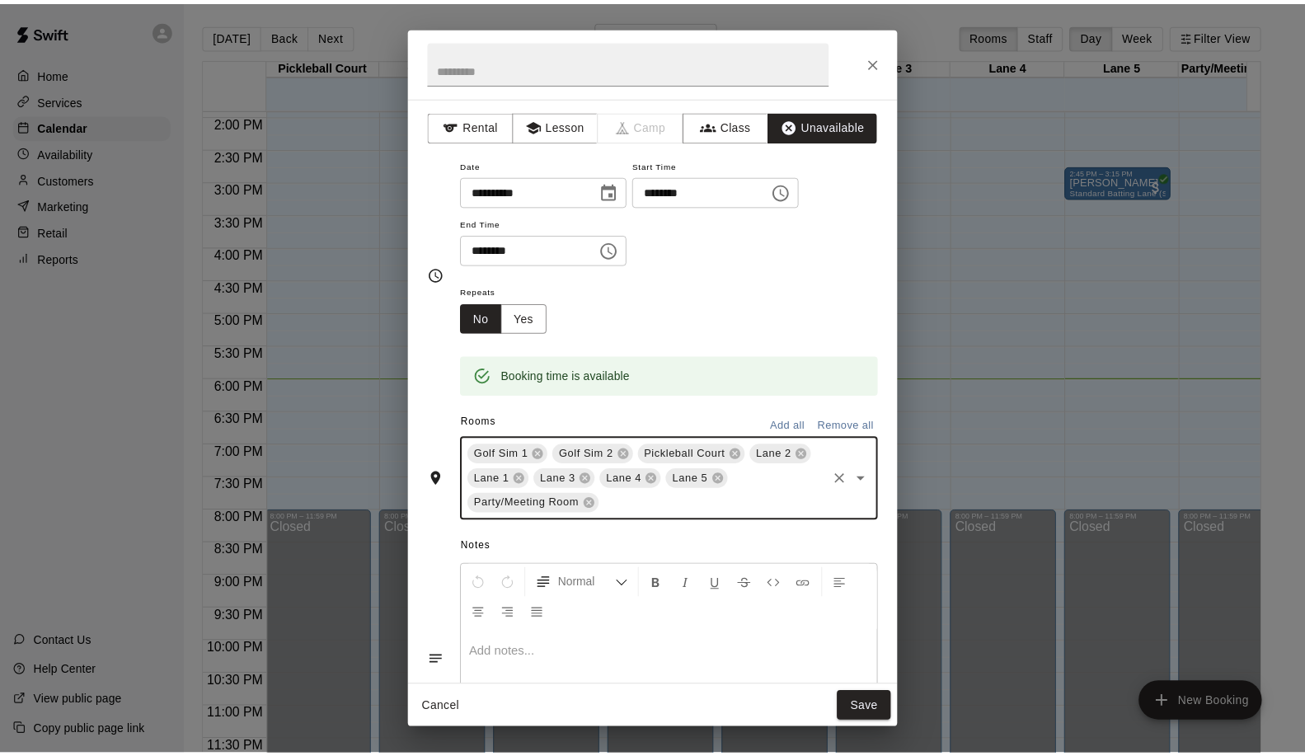
scroll to position [101, 0]
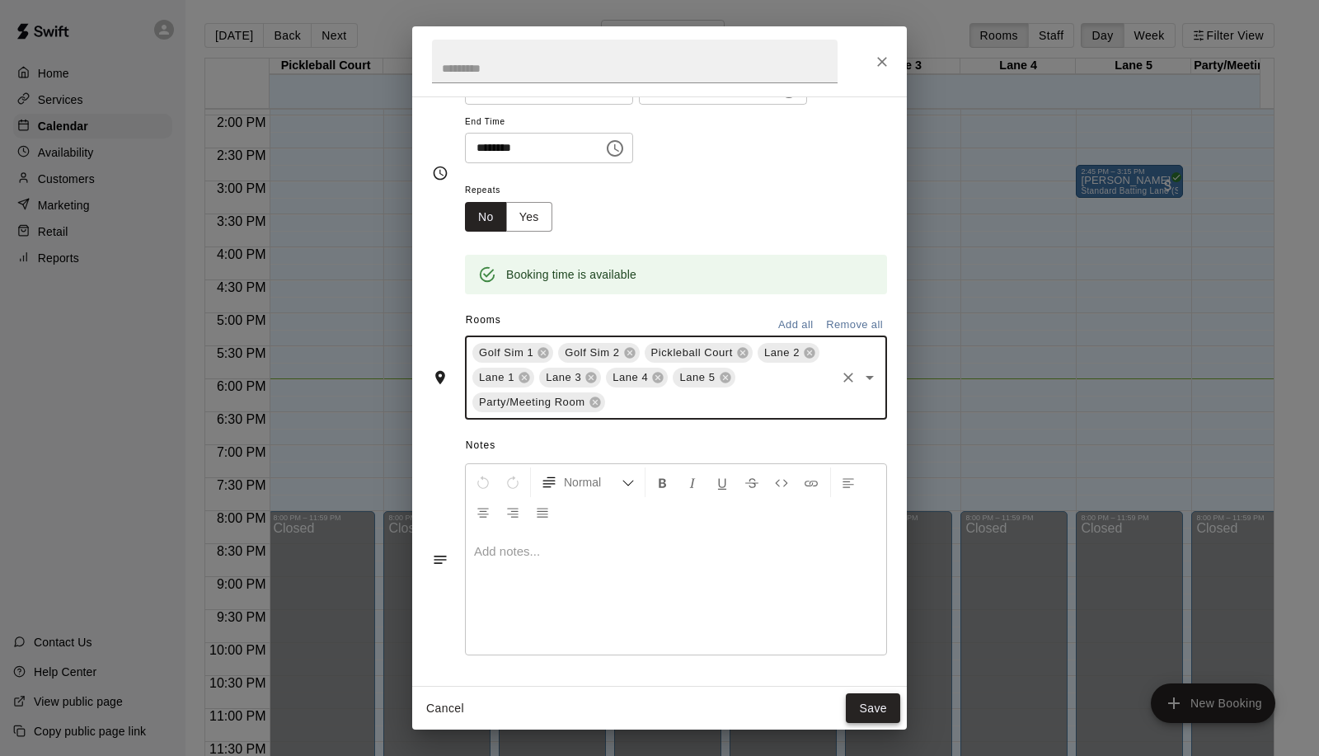
click at [868, 707] on button "Save" at bounding box center [873, 709] width 54 height 31
